Goal: Task Accomplishment & Management: Manage account settings

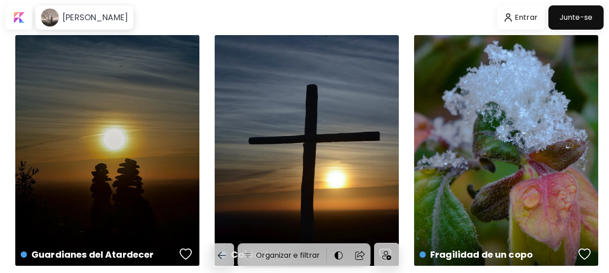
scroll to position [45, 0]
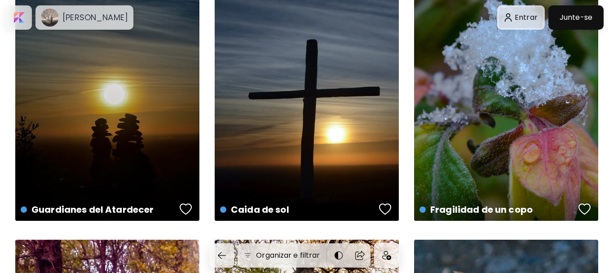
click at [532, 12] on div at bounding box center [521, 17] width 44 height 21
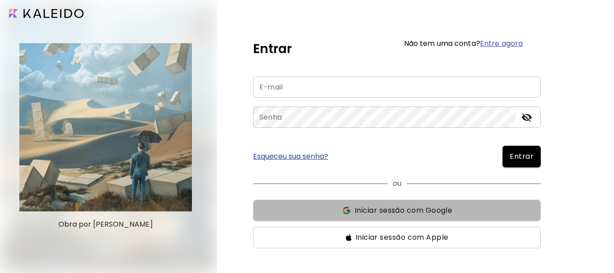
click at [477, 213] on span "Iniciar sessão com Google" at bounding box center [396, 210] width 273 height 11
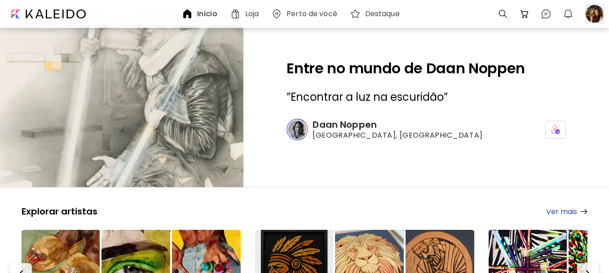
click at [598, 15] on div at bounding box center [595, 14] width 20 height 20
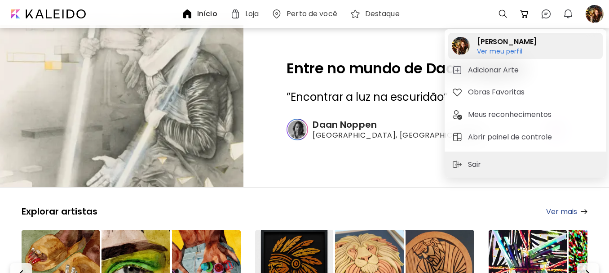
click at [512, 50] on h6 "Ver meu perfil" at bounding box center [507, 51] width 60 height 8
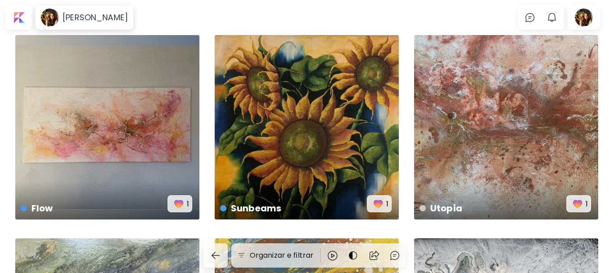
click at [415, 22] on body "Renata Martinez 0 0 Organizar e filtrar Immensity US$ 85 | 100 x 80 cm Lunar US…" at bounding box center [304, 136] width 609 height 273
click at [591, 19] on div at bounding box center [583, 17] width 29 height 21
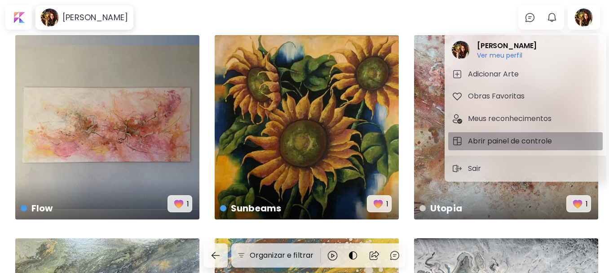
click at [511, 141] on h5 "Abrir painel de controle" at bounding box center [511, 141] width 87 height 11
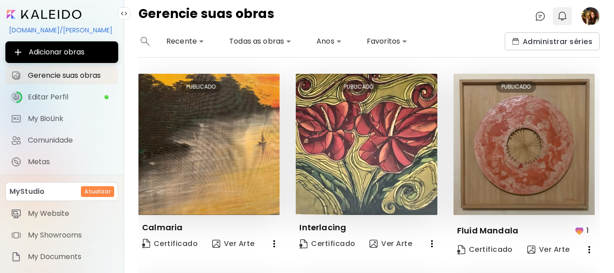
click at [564, 18] on img "button" at bounding box center [561, 16] width 11 height 11
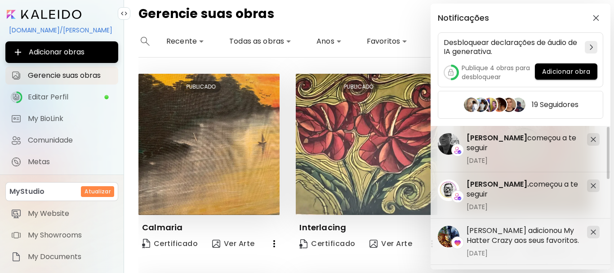
click at [54, 96] on div "Notificações Desbloquear declarações de áudio de IA generativa. Publique 4 obra…" at bounding box center [307, 136] width 614 height 273
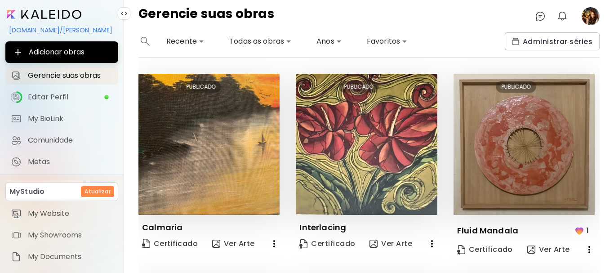
click at [54, 96] on span "Editar Perfil" at bounding box center [66, 97] width 76 height 9
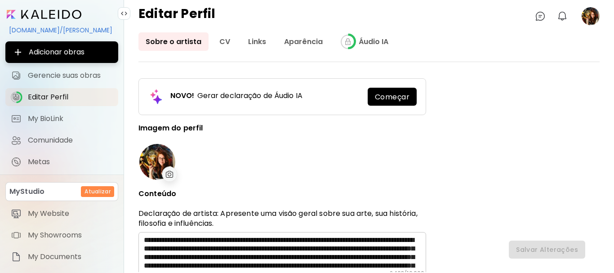
type input "******"
type input "**********"
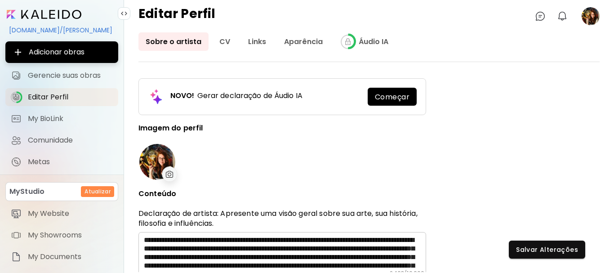
type input "*********"
click at [395, 96] on span "Começar" at bounding box center [392, 96] width 35 height 9
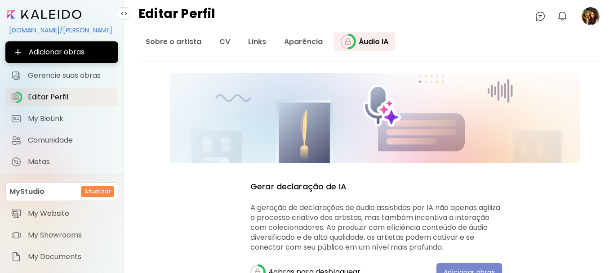
click at [472, 267] on span "Adicionar obras" at bounding box center [468, 271] width 51 height 9
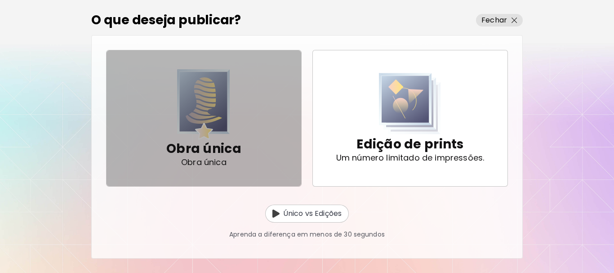
click at [205, 125] on img "button" at bounding box center [203, 104] width 53 height 71
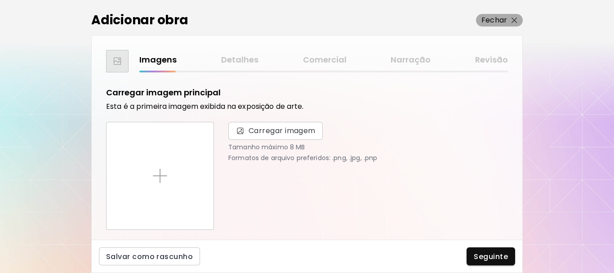
click at [517, 18] on button "Fechar" at bounding box center [499, 20] width 47 height 13
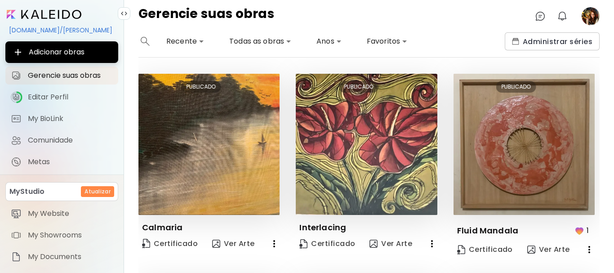
click at [588, 19] on image at bounding box center [590, 16] width 18 height 18
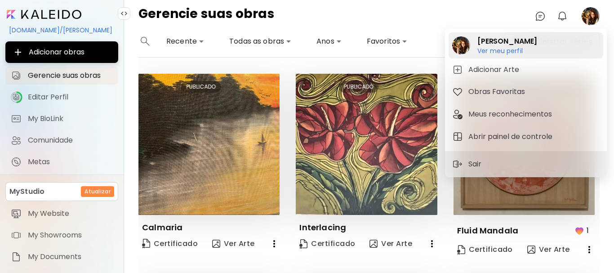
click at [509, 49] on h6 "Ver meu perfil" at bounding box center [507, 51] width 60 height 8
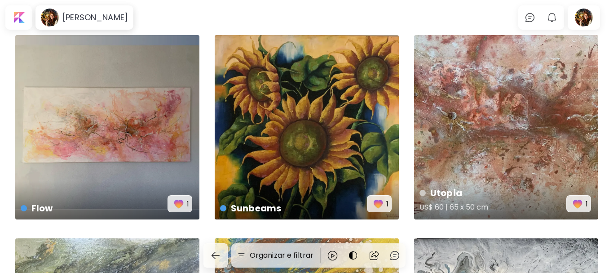
scroll to position [225, 0]
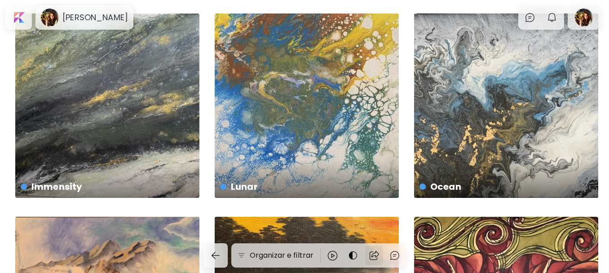
click at [372, 253] on img at bounding box center [374, 255] width 11 height 11
